Goal: Use online tool/utility

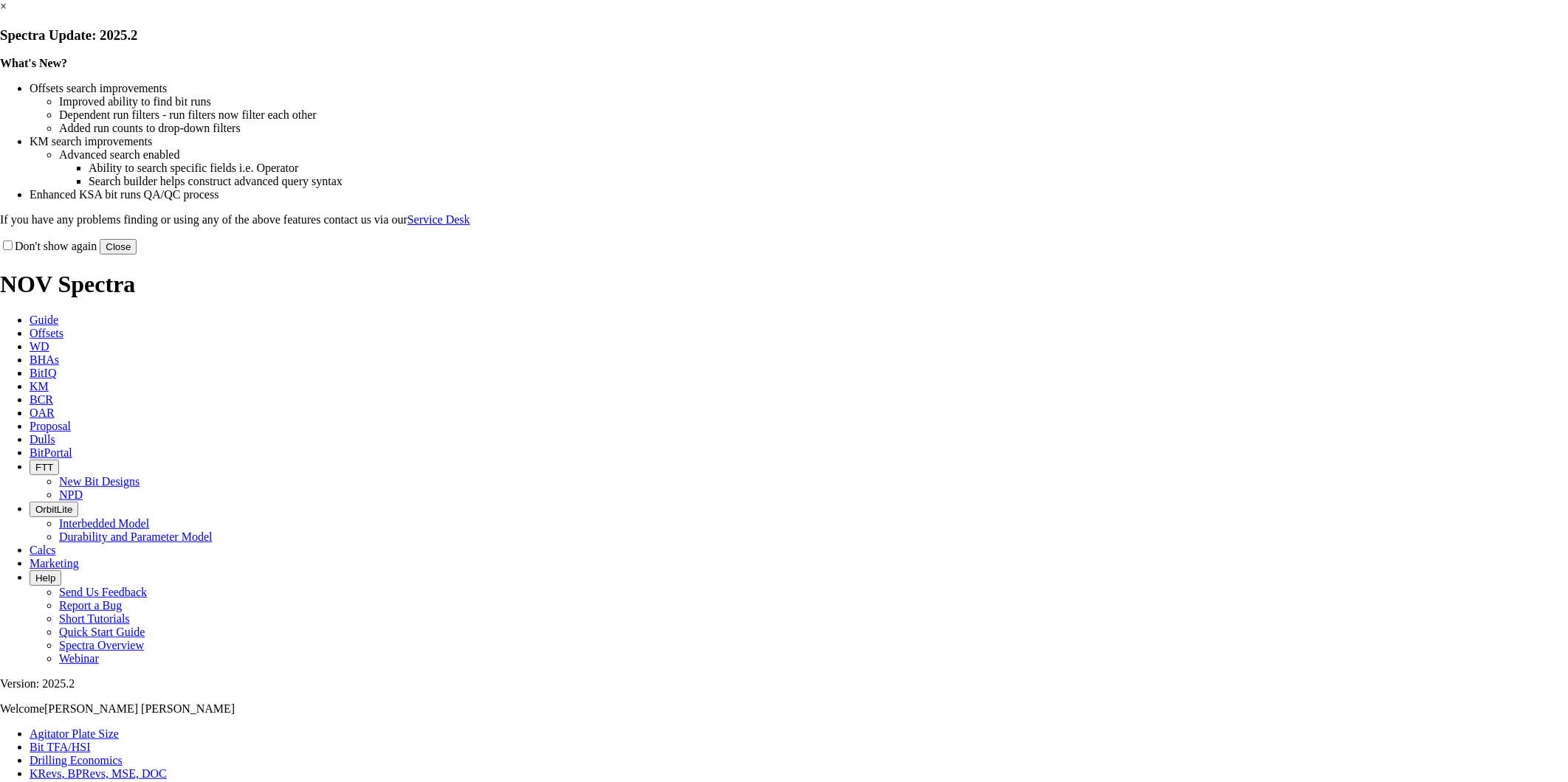
click at [137, 254] on button "Close" at bounding box center [118, 247] width 37 height 16
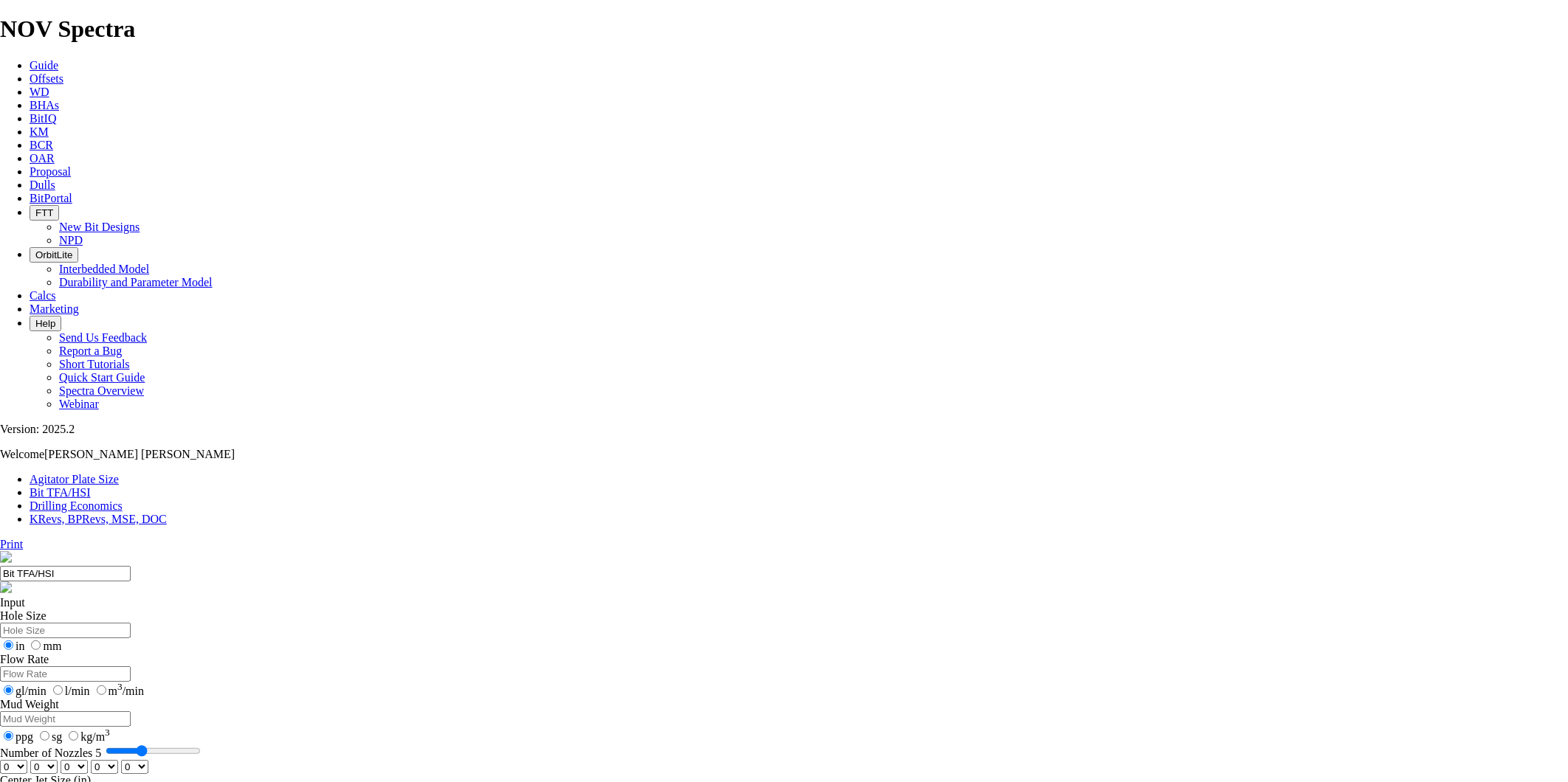
type input "5"
click at [201, 745] on input "Number of Nozzles 5" at bounding box center [153, 751] width 95 height 12
click at [28, 760] on select "0 1 2 3 4 5 6 7 8 9 10 11 12 13 14 15 16 17 18 19 20 21 22 23 24 25 26 27 28 29…" at bounding box center [14, 766] width 28 height 14
select select "number:18"
click at [28, 760] on select "0 1 2 3 4 5 6 7 8 9 10 11 12 13 14 15 16 17 18 19 20 21 22 23 24 25 26 27 28 29…" at bounding box center [14, 766] width 28 height 14
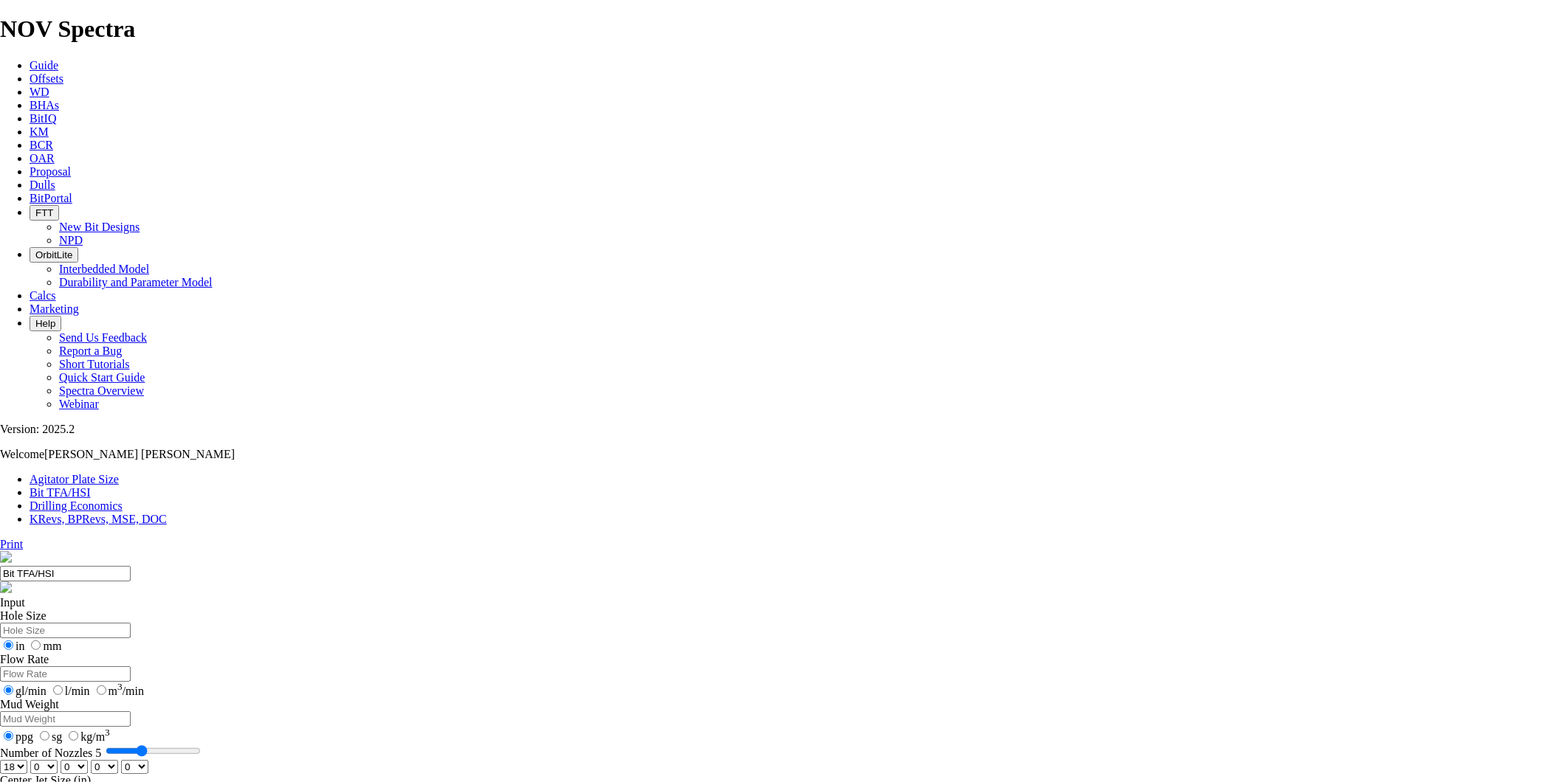
select select "number:18"
click at [149, 760] on select "0 1 2 3 4 5 6 7 8 9 10 11 12 13 14 15 16 17 18 19 20 21 22 23 24 25 26 27 28 29…" at bounding box center [135, 766] width 28 height 14
select select "number:16"
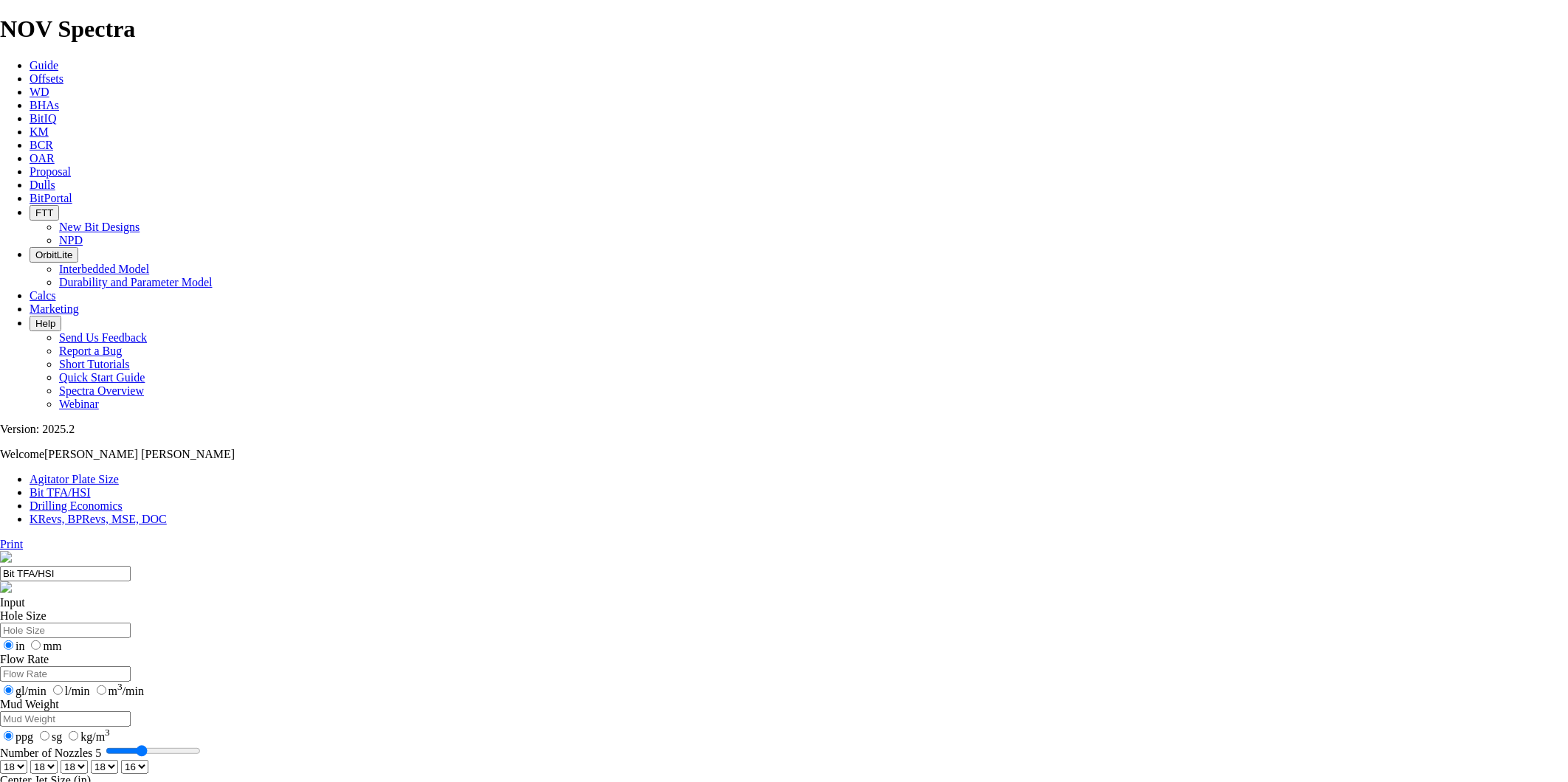
click at [149, 760] on select "0 1 2 3 4 5 6 7 8 9 10 11 12 13 14 15 16 17 18 19 20 21 22 23 24 25 26 27 28 29…" at bounding box center [135, 766] width 28 height 14
click at [118, 760] on select "0 1 2 3 4 5 6 7 8 9 10 11 12 13 14 15 16 17 18 19 20 21 22 23 24 25 26 27 28 29…" at bounding box center [105, 766] width 28 height 14
select select "number:16"
click at [118, 760] on select "0 1 2 3 4 5 6 7 8 9 10 11 12 13 14 15 16 17 18 19 20 21 22 23 24 25 26 27 28 29…" at bounding box center [105, 766] width 28 height 14
